Goal: Transaction & Acquisition: Purchase product/service

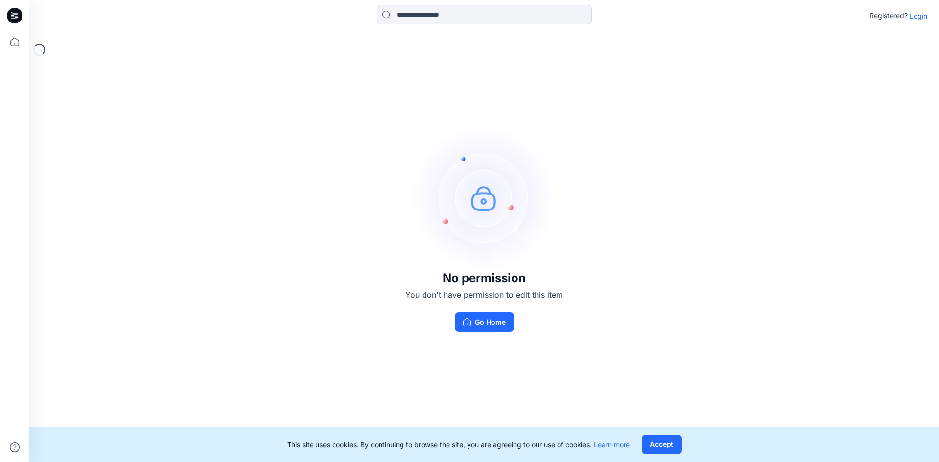
click at [915, 21] on div "Registered? Login" at bounding box center [899, 16] width 58 height 12
click at [915, 18] on p "Login" at bounding box center [919, 16] width 18 height 10
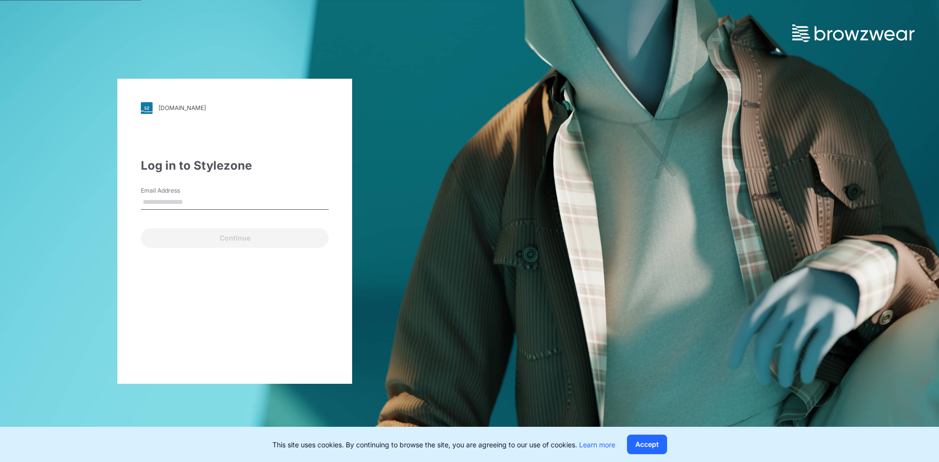
type input "**********"
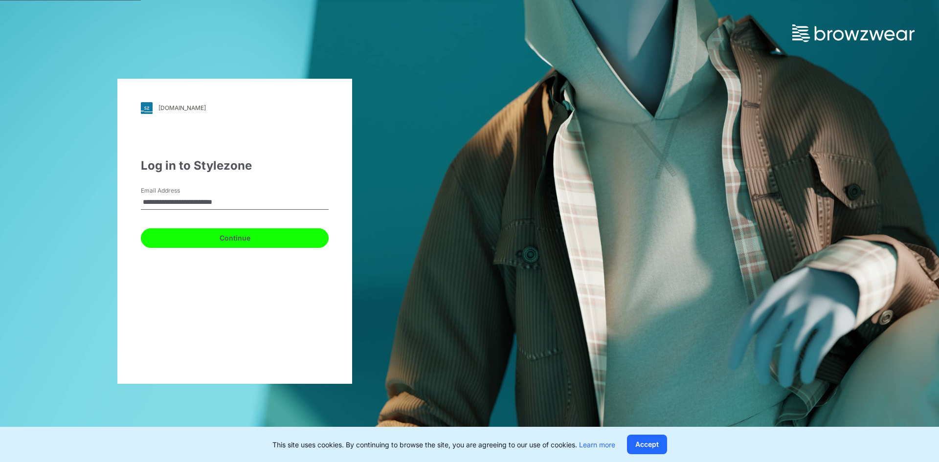
click at [177, 239] on button "Continue" at bounding box center [235, 238] width 188 height 20
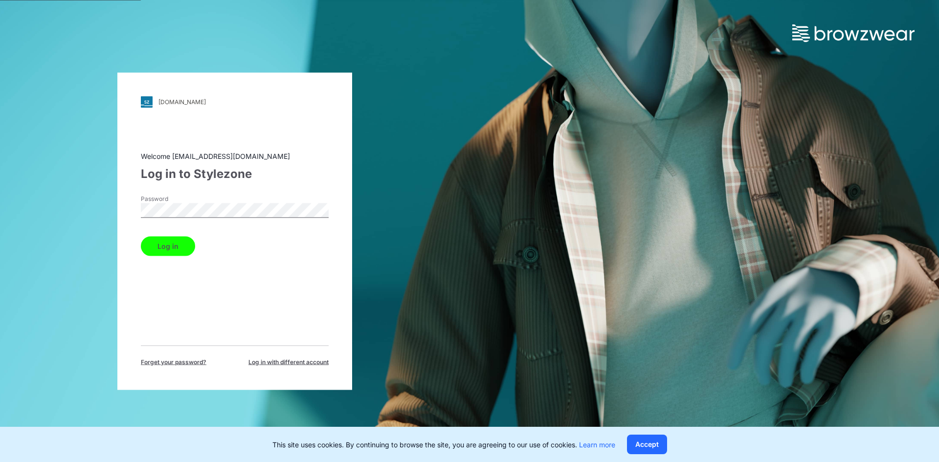
click at [166, 243] on button "Log in" at bounding box center [168, 246] width 54 height 20
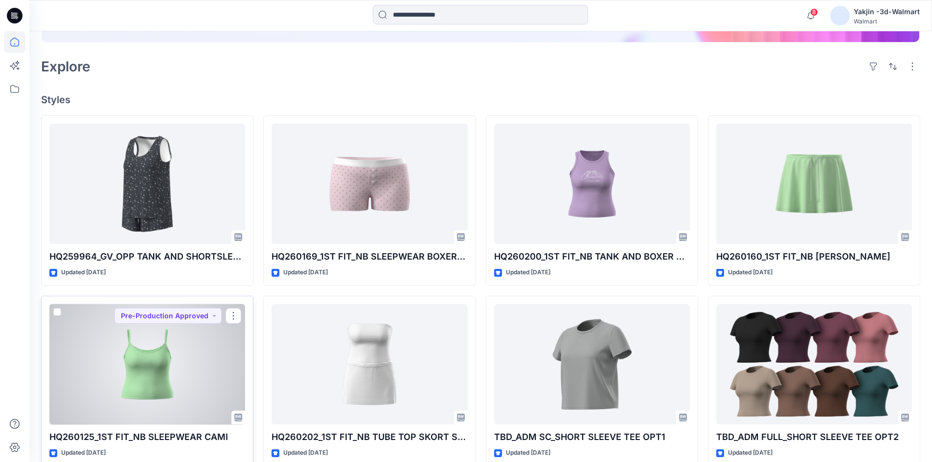
scroll to position [245, 0]
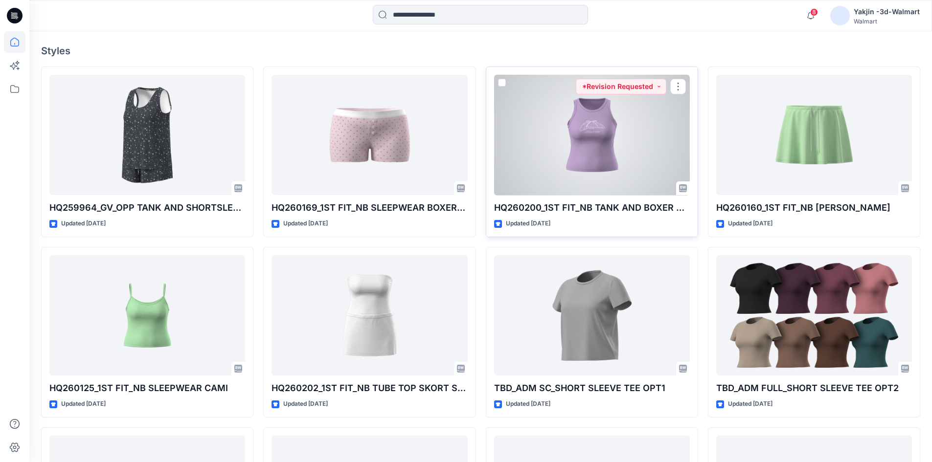
click at [625, 161] on div at bounding box center [592, 135] width 196 height 121
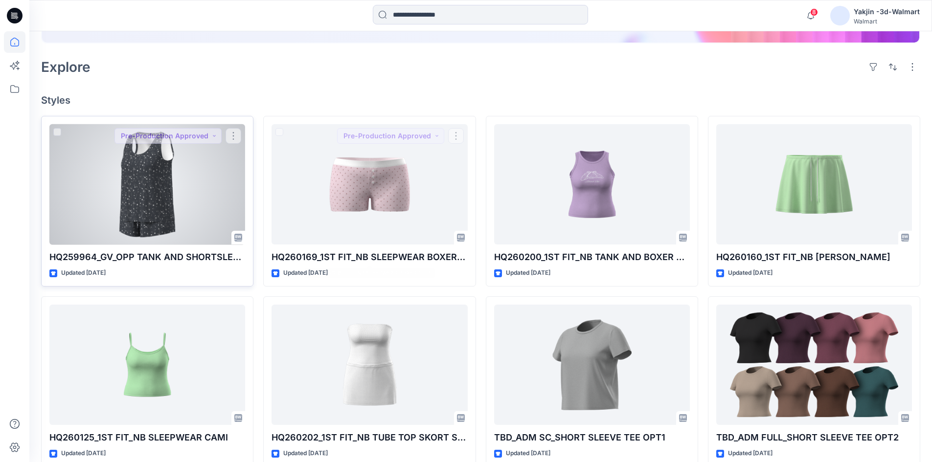
scroll to position [196, 0]
click at [153, 228] on div at bounding box center [147, 184] width 196 height 121
